Goal: Transaction & Acquisition: Purchase product/service

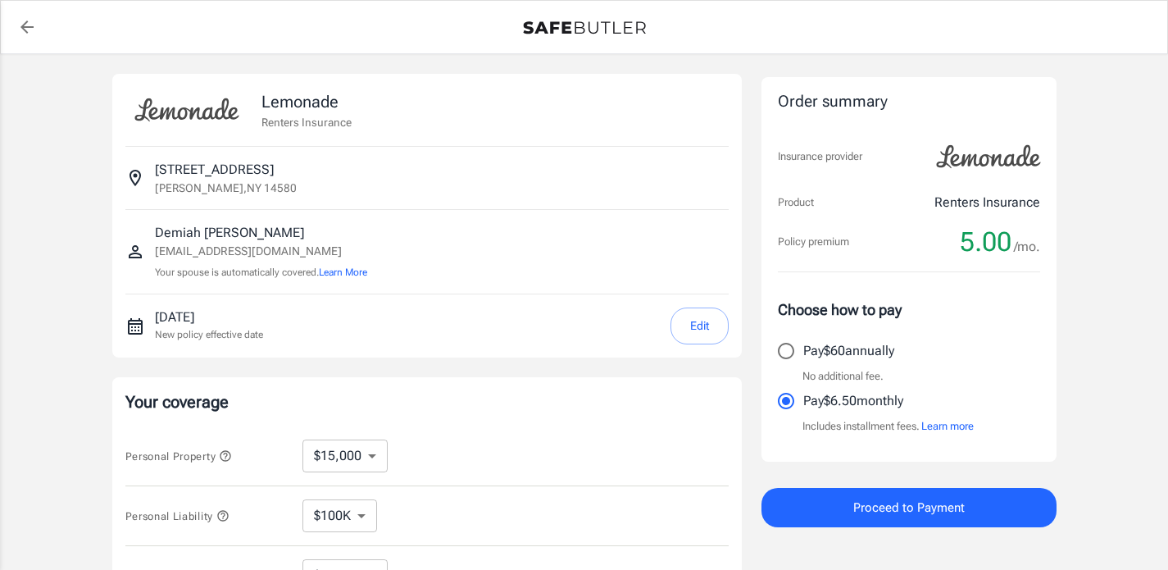
select select "15000"
select select "500"
click at [657, 389] on div "Your coverage Personal Property $10,000 $15,000 $20,000 $25,000 $30,000 $40,000…" at bounding box center [426, 557] width 629 height 361
click at [694, 326] on button "Edit" at bounding box center [699, 325] width 58 height 37
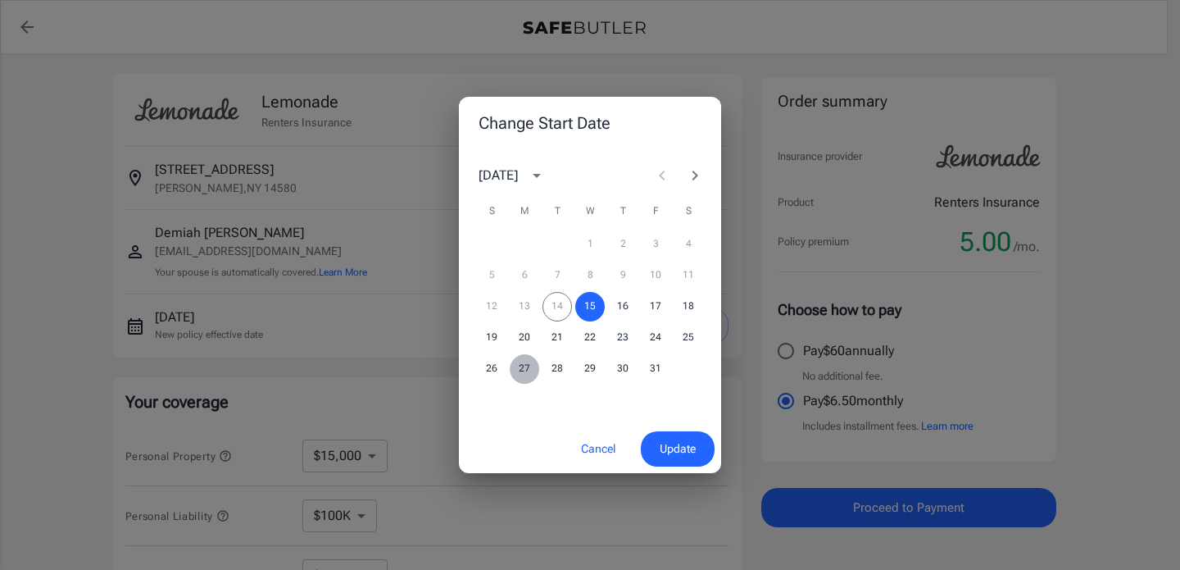
click at [525, 369] on button "27" at bounding box center [525, 369] width 30 height 30
click at [654, 452] on button "Update" at bounding box center [678, 448] width 74 height 35
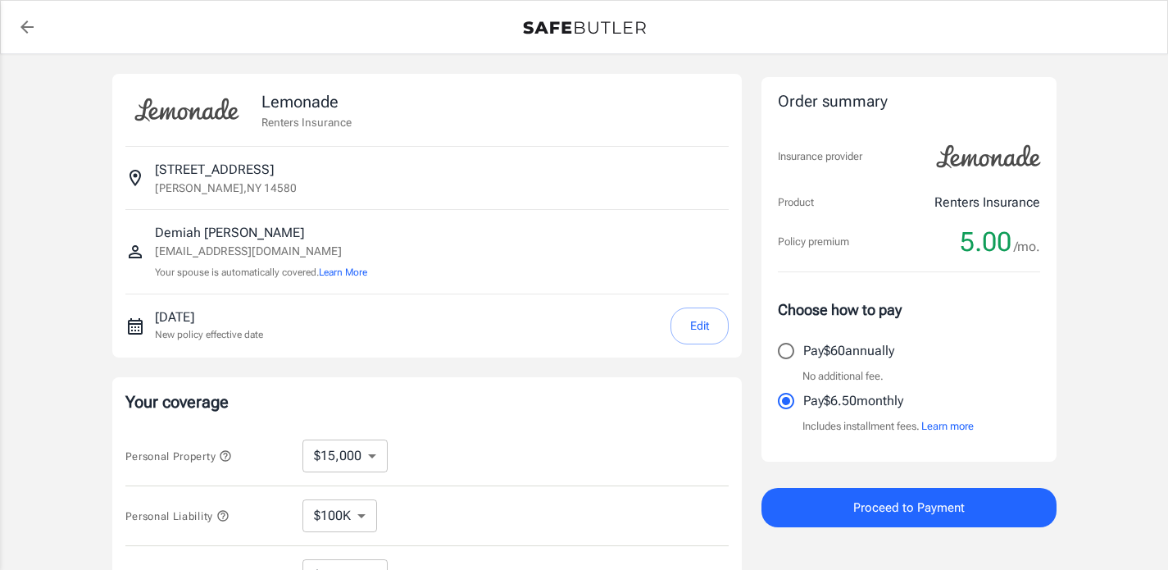
click at [812, 509] on button "Proceed to Payment" at bounding box center [908, 507] width 295 height 39
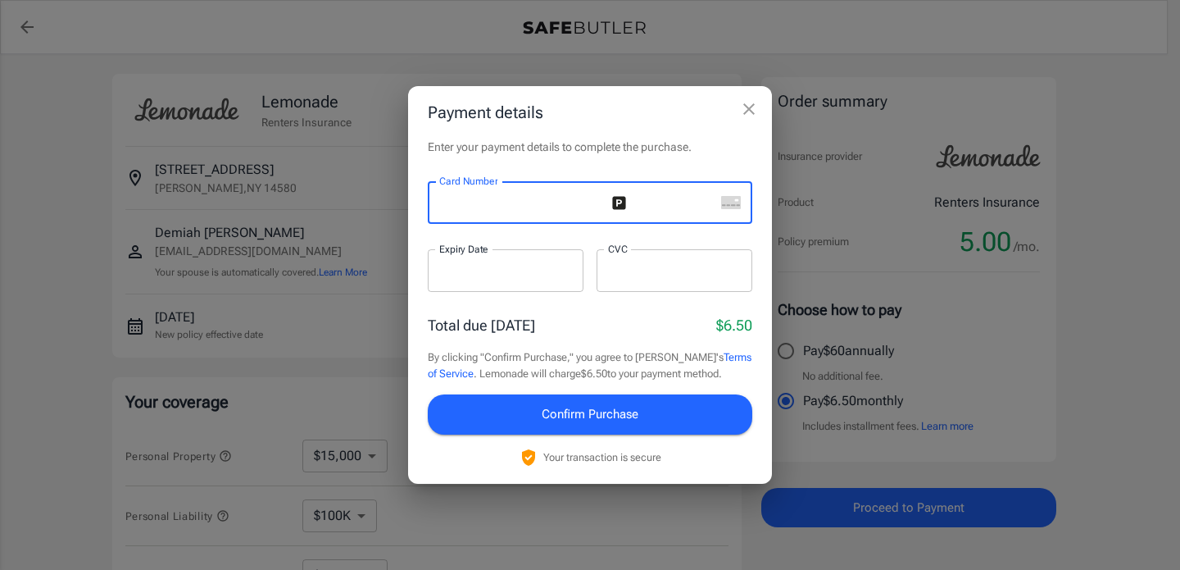
click at [557, 408] on span "Confirm Purchase" at bounding box center [590, 413] width 97 height 21
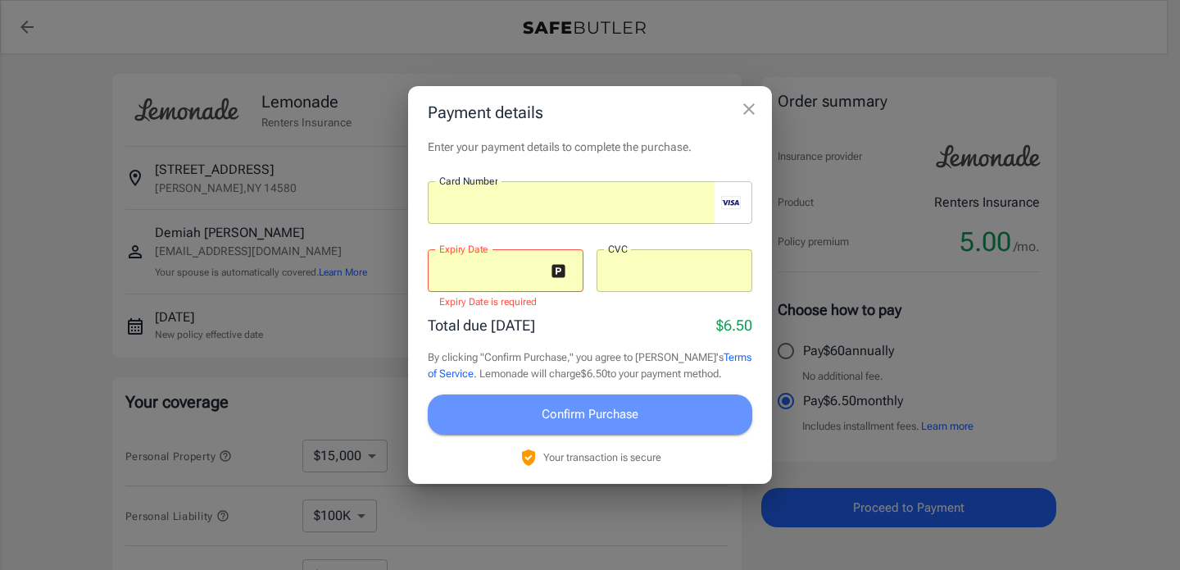
click at [582, 422] on span "Confirm Purchase" at bounding box center [590, 413] width 97 height 21
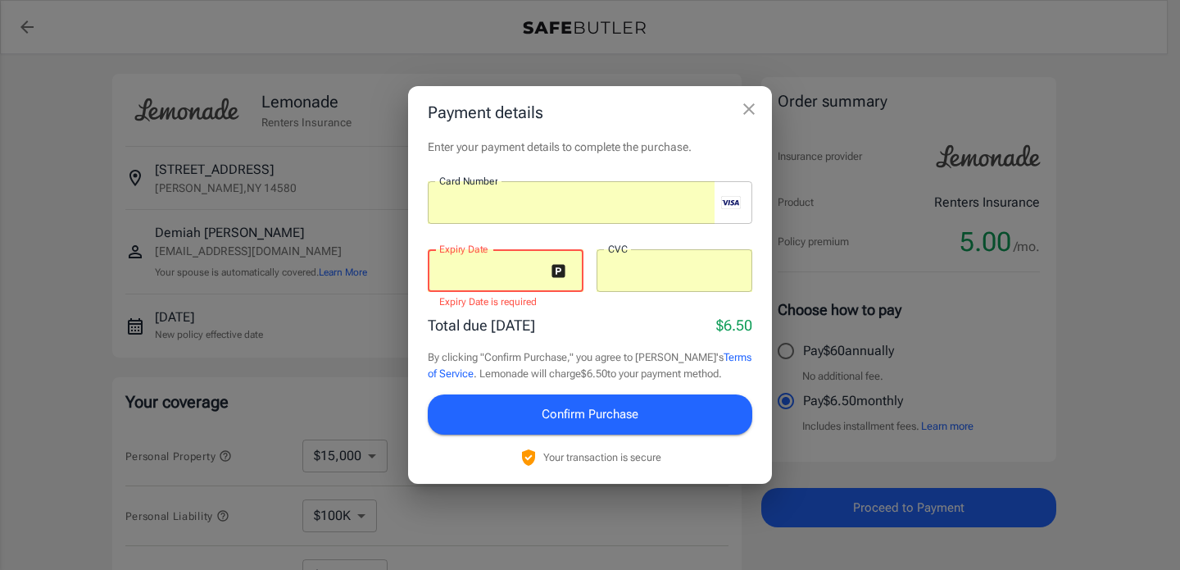
click at [502, 408] on button "Confirm Purchase" at bounding box center [590, 413] width 325 height 39
click at [489, 280] on div at bounding box center [506, 270] width 156 height 43
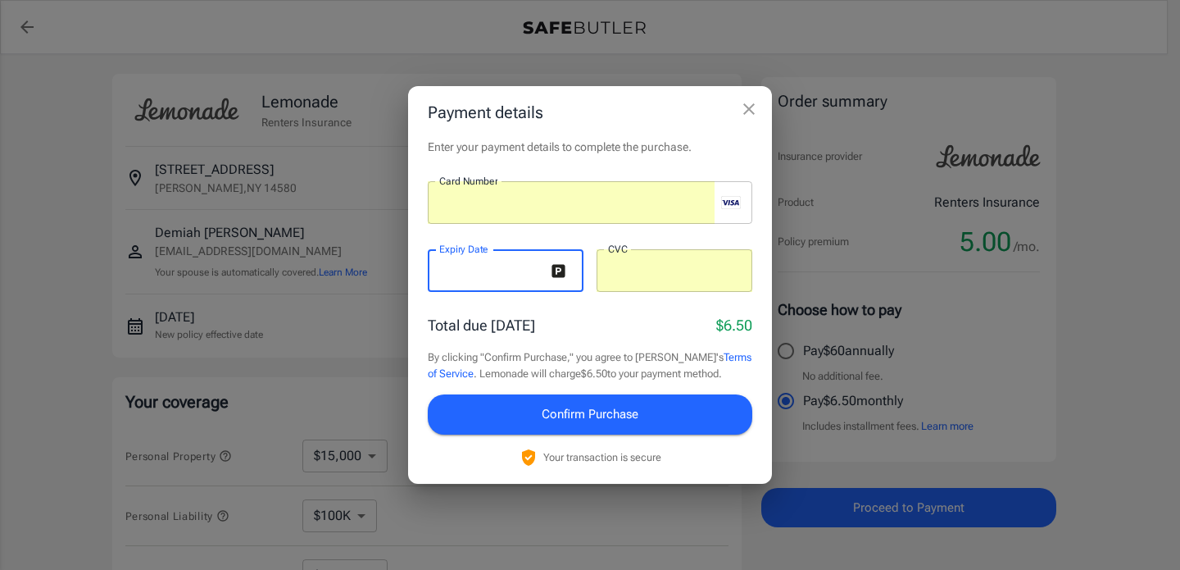
click at [501, 407] on button "Confirm Purchase" at bounding box center [590, 413] width 325 height 39
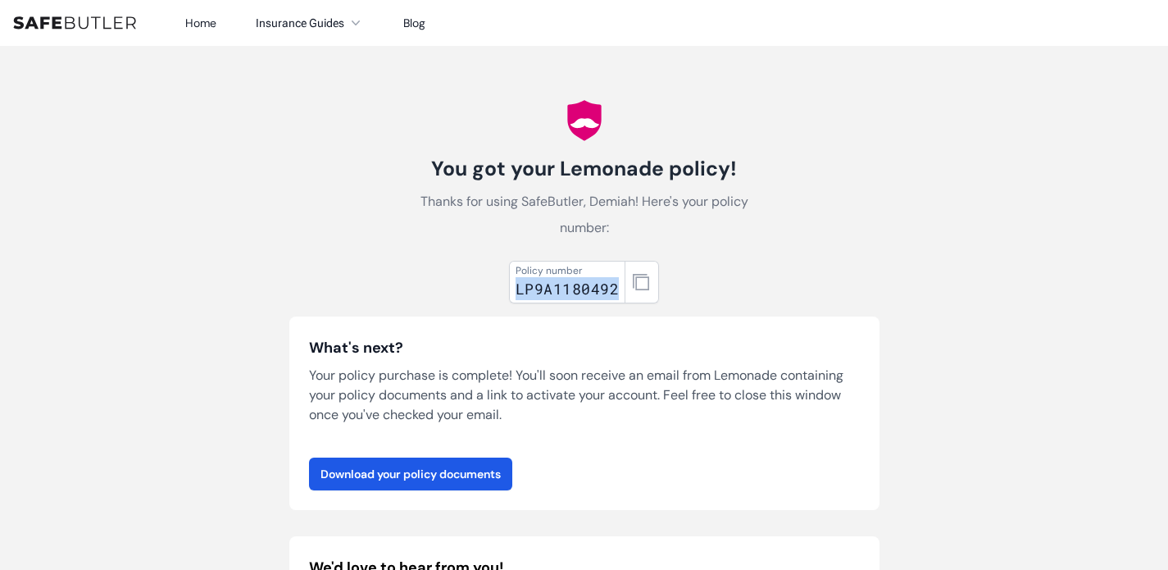
drag, startPoint x: 518, startPoint y: 286, endPoint x: 616, endPoint y: 289, distance: 97.6
click at [616, 289] on div "LP9A1180492" at bounding box center [567, 288] width 103 height 23
copy div "LP9A1180492"
click at [875, 260] on div "Policy number LP9A1180492 What's next? Your policy purchase is complete! You'll…" at bounding box center [584, 567] width 590 height 626
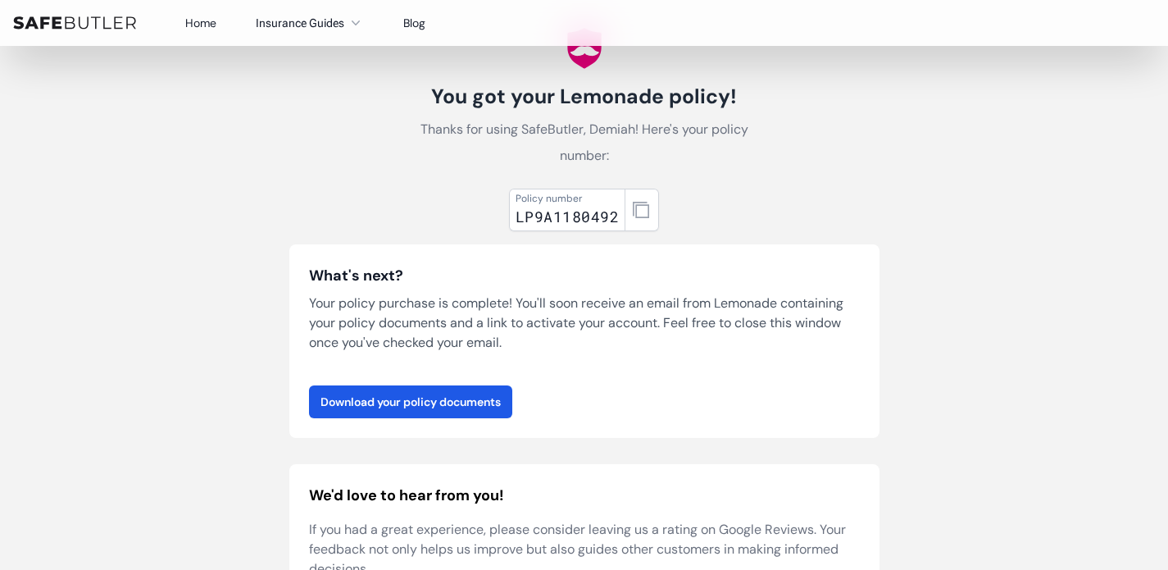
scroll to position [66, 0]
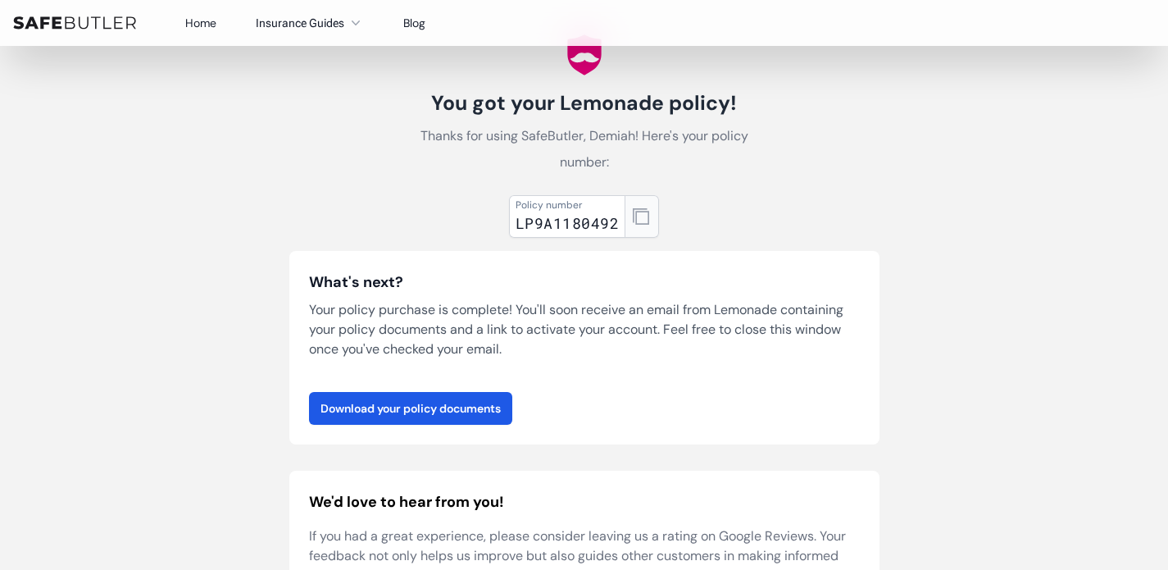
click at [642, 211] on icon "button" at bounding box center [641, 216] width 16 height 16
click at [432, 412] on link "Download your policy documents" at bounding box center [410, 408] width 203 height 33
